Goal: Task Accomplishment & Management: Complete application form

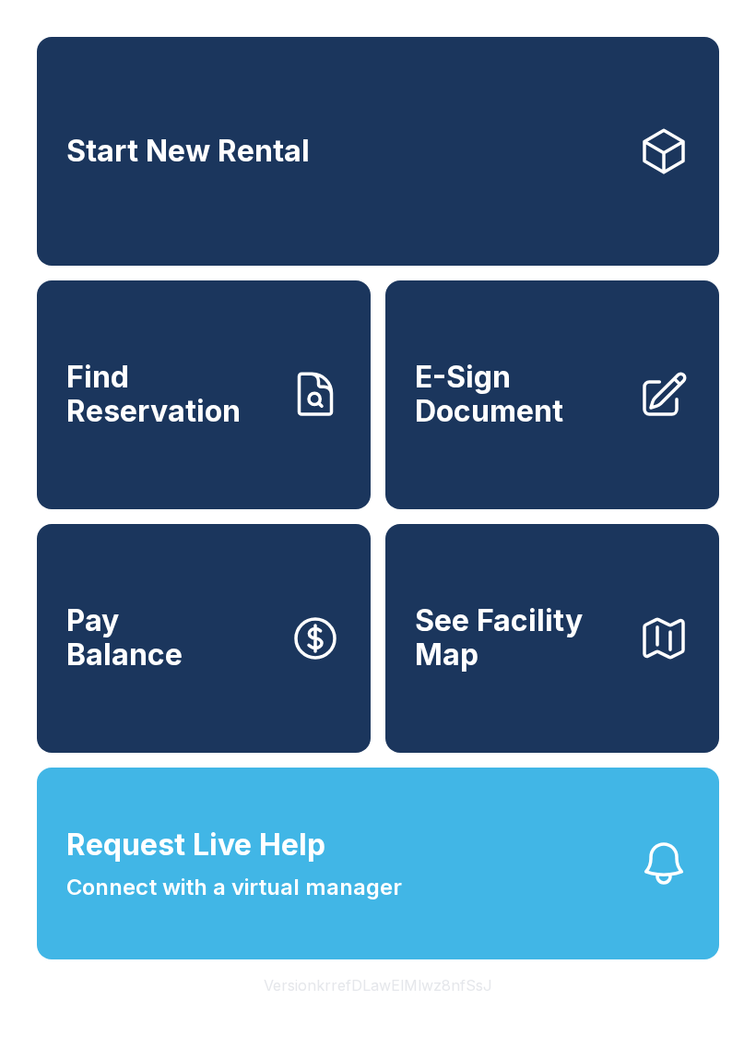
click at [554, 428] on span "E-Sign Document" at bounding box center [519, 394] width 208 height 67
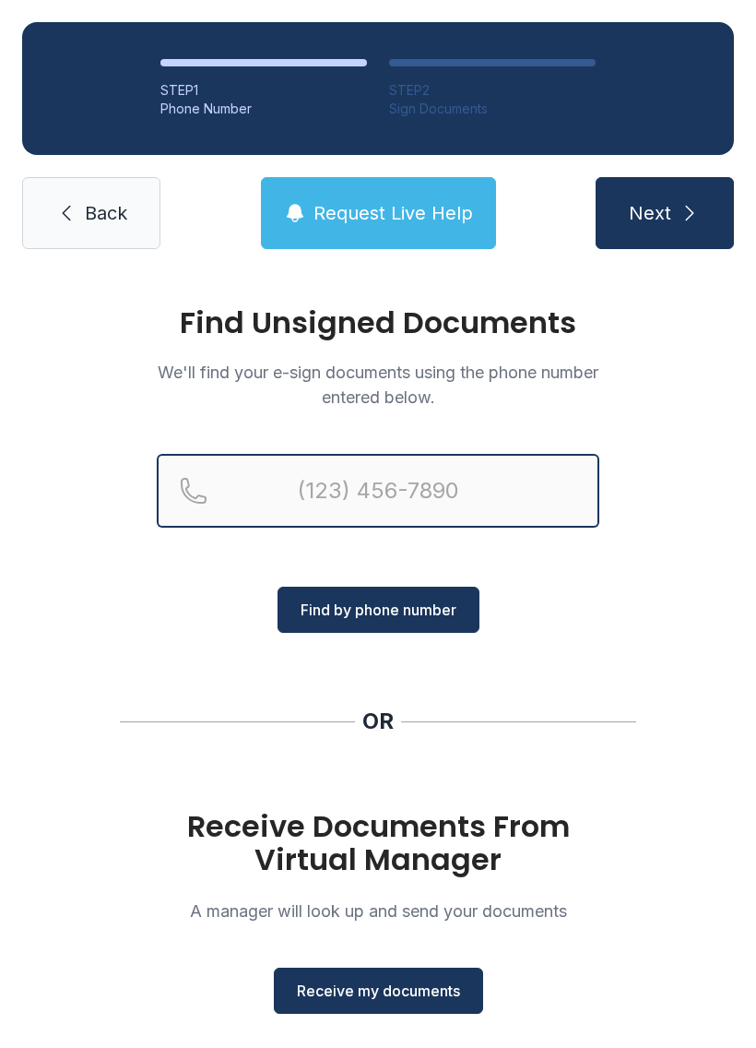
click at [530, 478] on input "Reservation phone number" at bounding box center [378, 491] width 443 height 74
click at [465, 478] on input "(" at bounding box center [378, 491] width 443 height 74
type input "(478) 550-2"
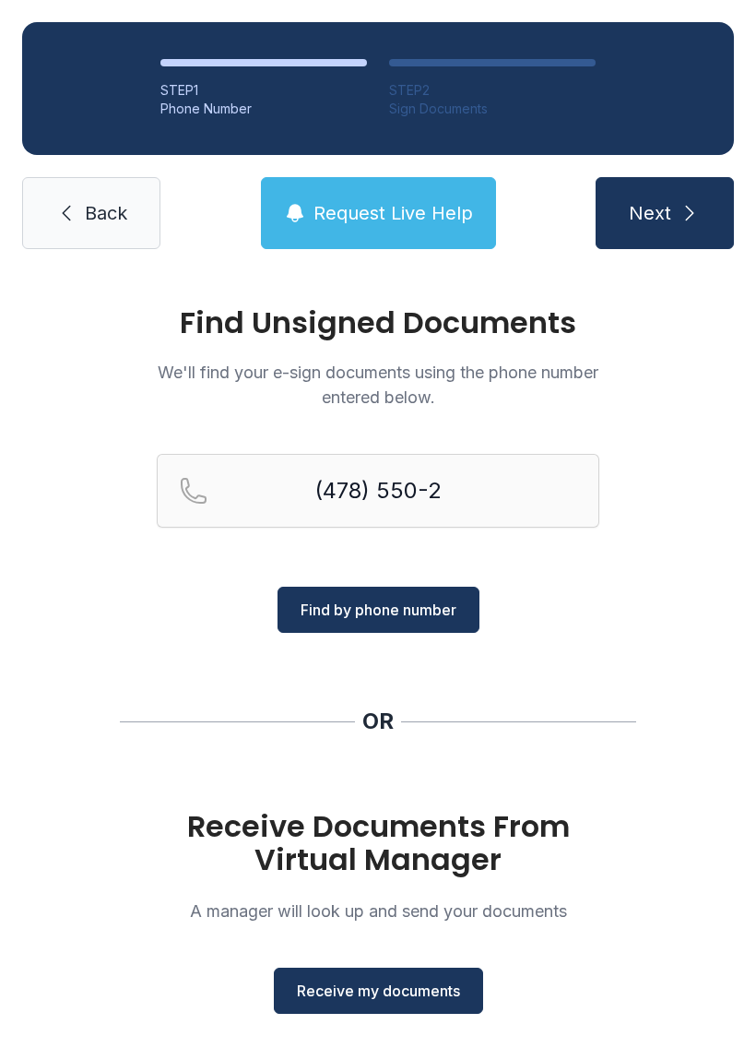
click at [404, 1001] on button "Receive my documents" at bounding box center [378, 990] width 209 height 46
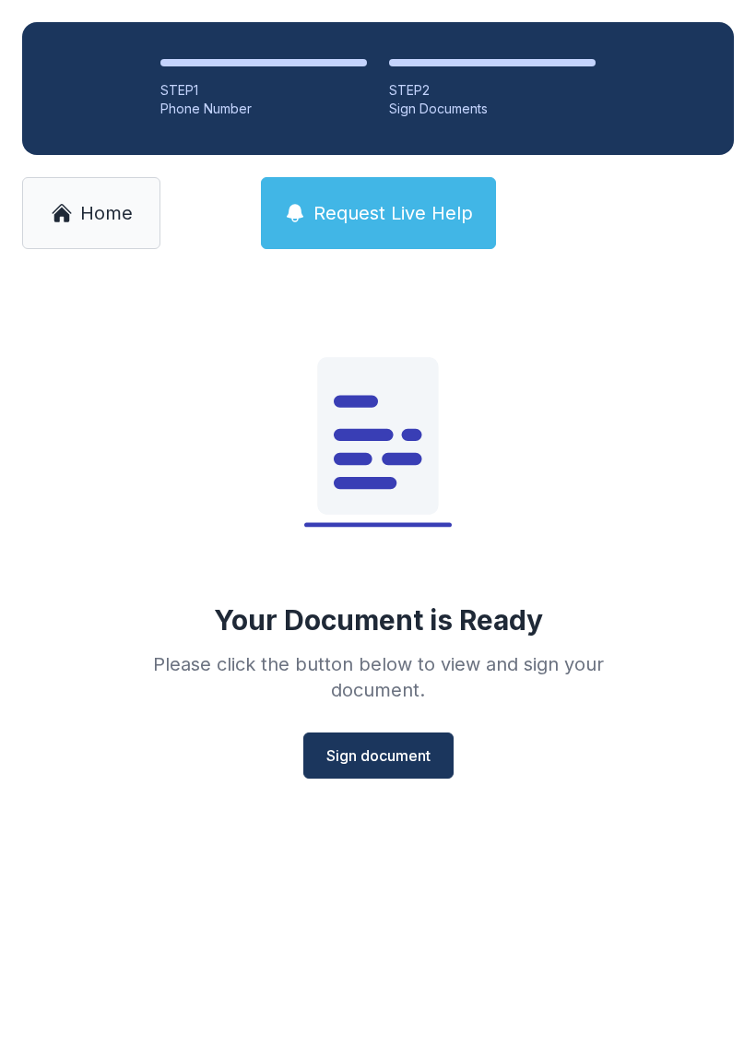
click at [373, 757] on span "Sign document" at bounding box center [378, 755] width 104 height 22
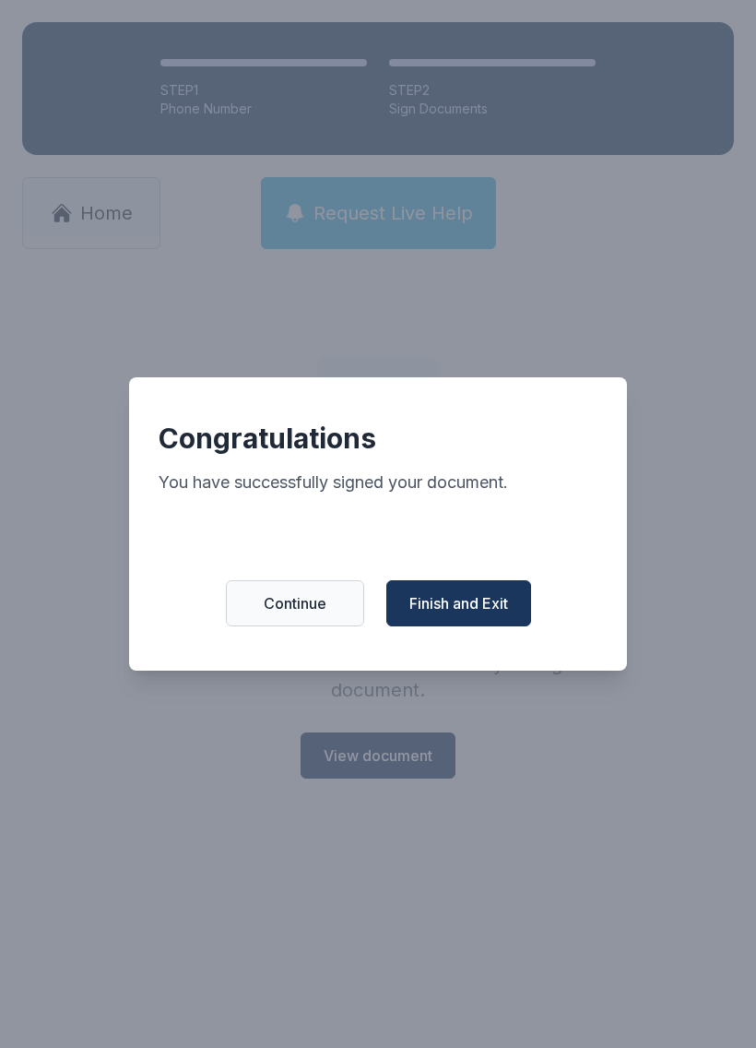
click at [488, 612] on span "Finish and Exit" at bounding box center [458, 603] width 99 height 22
